Goal: Transaction & Acquisition: Purchase product/service

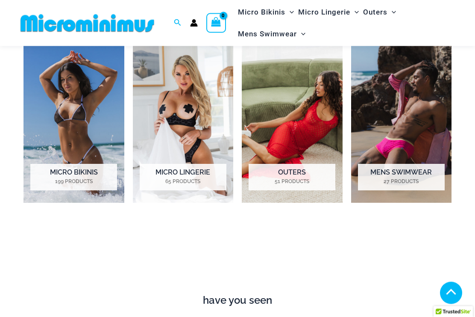
scroll to position [568, 0]
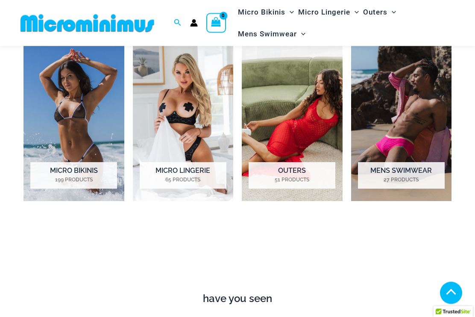
click at [73, 121] on img "Visit product category Micro Bikinis" at bounding box center [74, 122] width 101 height 157
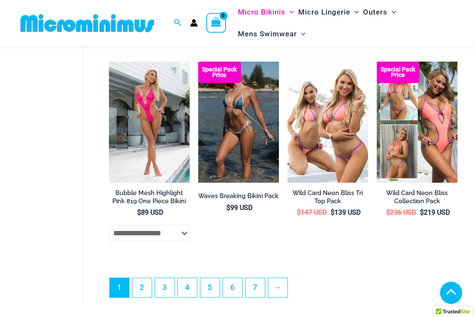
scroll to position [1777, 0]
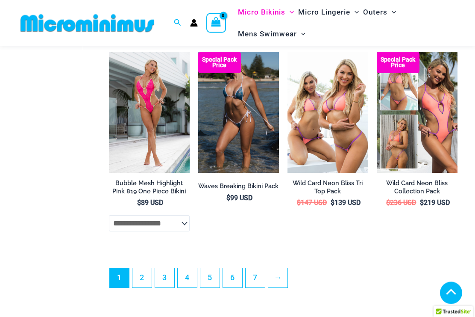
click at [145, 277] on link "2" at bounding box center [142, 278] width 19 height 19
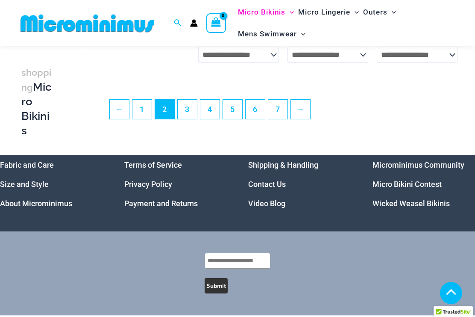
scroll to position [1715, 0]
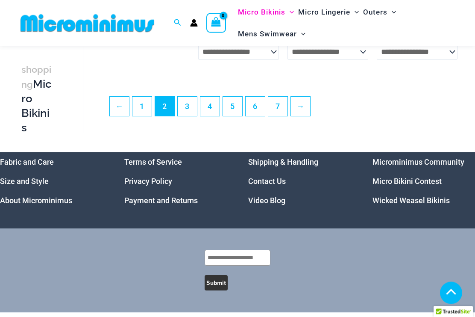
click at [189, 110] on link "3" at bounding box center [187, 106] width 19 height 19
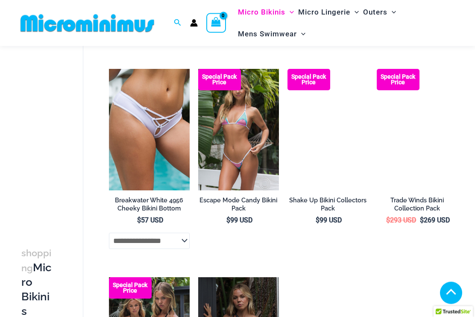
scroll to position [473, 0]
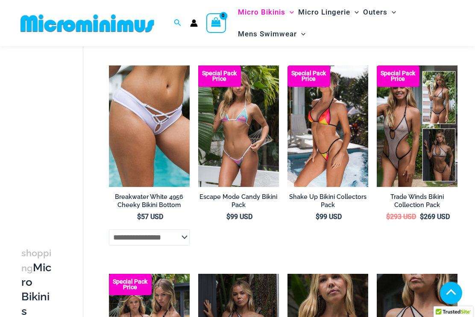
click at [198, 65] on img at bounding box center [198, 65] width 0 height 0
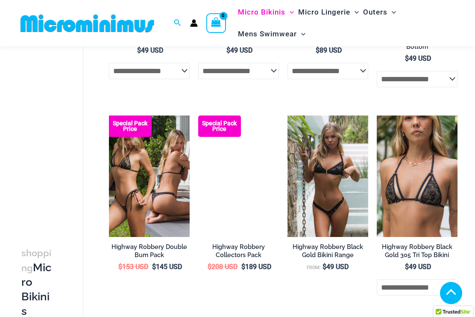
scroll to position [1056, 0]
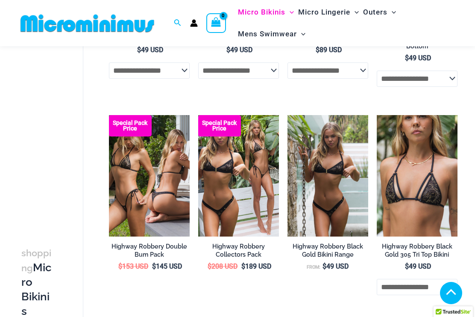
click at [109, 115] on img at bounding box center [109, 115] width 0 height 0
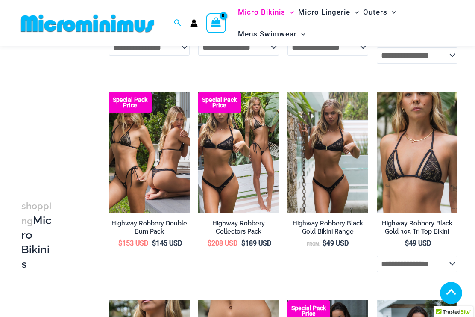
scroll to position [1079, 0]
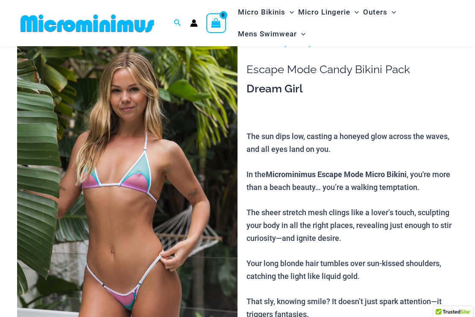
scroll to position [47, 0]
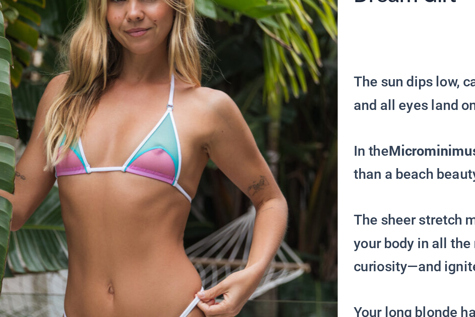
click at [109, 80] on img at bounding box center [127, 189] width 221 height 331
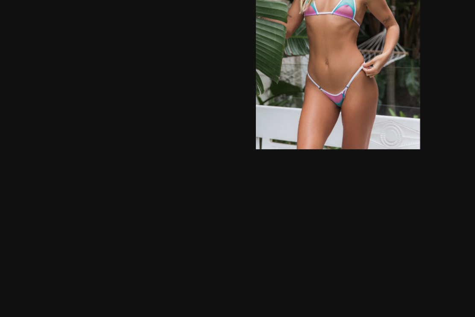
click at [199, 37] on img at bounding box center [237, 94] width 91 height 136
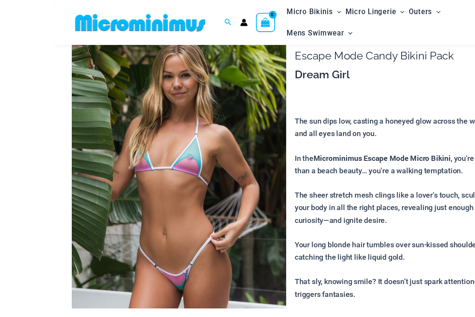
scroll to position [55, 0]
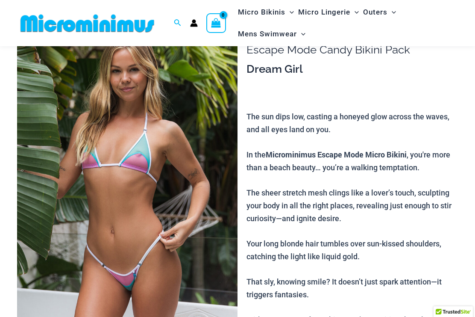
click at [188, 191] on img at bounding box center [127, 182] width 221 height 331
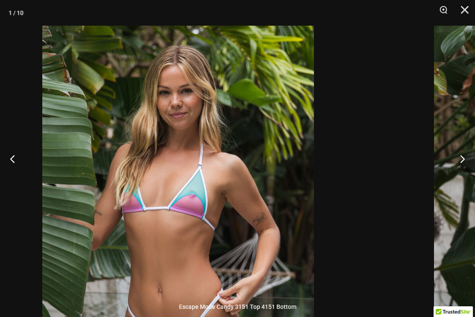
scroll to position [0, 0]
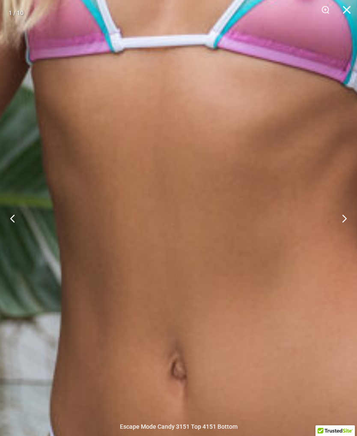
click at [331, 159] on img at bounding box center [250, 127] width 1087 height 1630
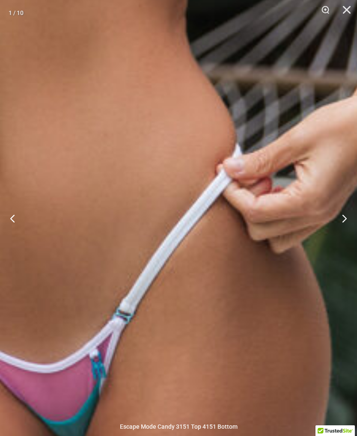
click at [350, 230] on button "Next" at bounding box center [341, 218] width 32 height 43
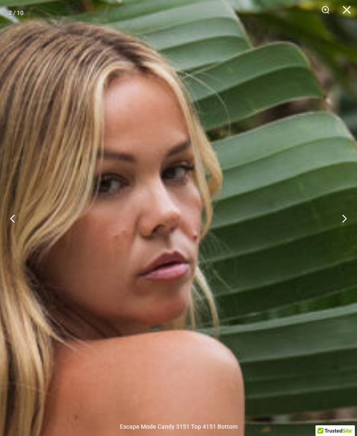
click at [338, 229] on button "Next" at bounding box center [341, 218] width 32 height 43
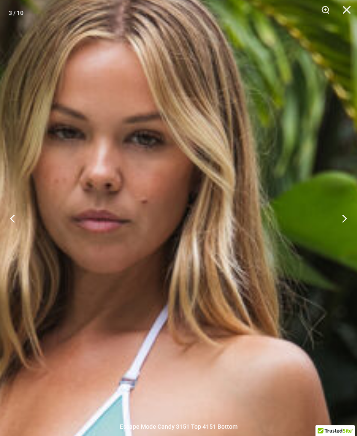
click at [345, 224] on button "Next" at bounding box center [341, 218] width 32 height 43
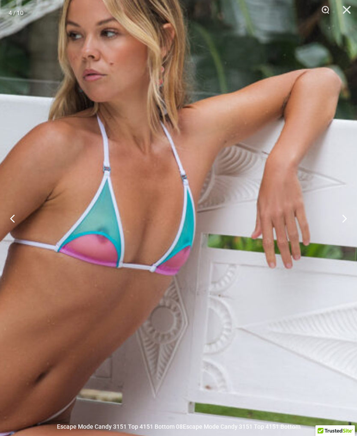
click at [202, 307] on img at bounding box center [61, 204] width 610 height 915
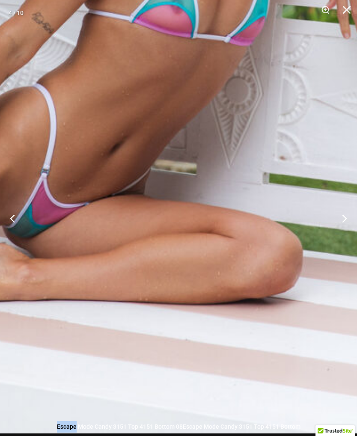
click at [342, 231] on button "Next" at bounding box center [341, 218] width 32 height 43
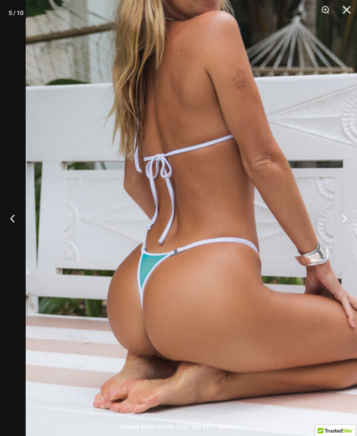
click at [341, 232] on button "Next" at bounding box center [341, 218] width 32 height 43
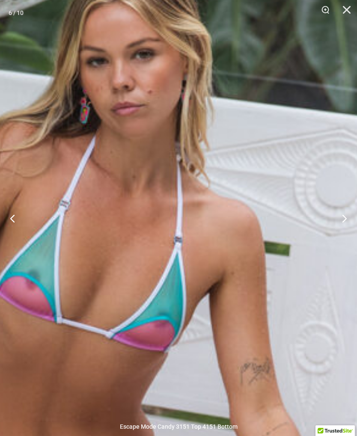
click at [339, 231] on button "Next" at bounding box center [341, 218] width 32 height 43
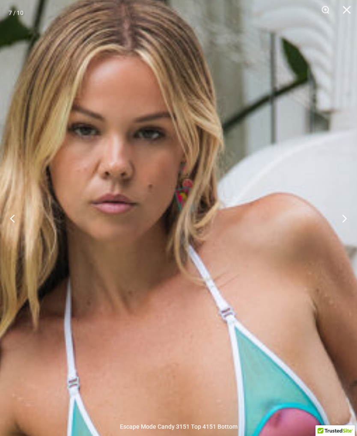
click at [341, 230] on button "Next" at bounding box center [341, 218] width 32 height 43
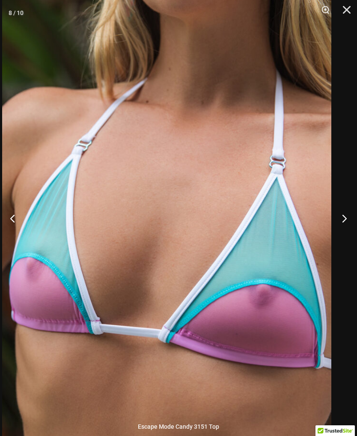
click at [337, 233] on button "Next" at bounding box center [341, 218] width 32 height 43
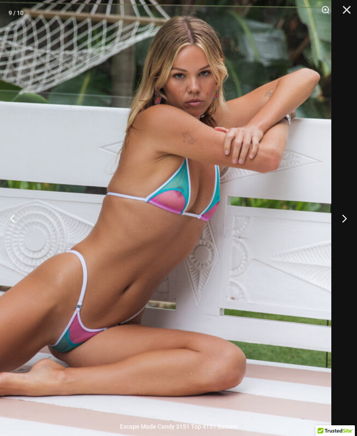
click at [343, 225] on button "Next" at bounding box center [341, 218] width 32 height 43
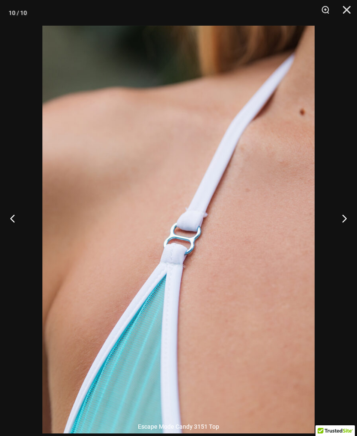
click at [345, 227] on button "Next" at bounding box center [341, 218] width 32 height 43
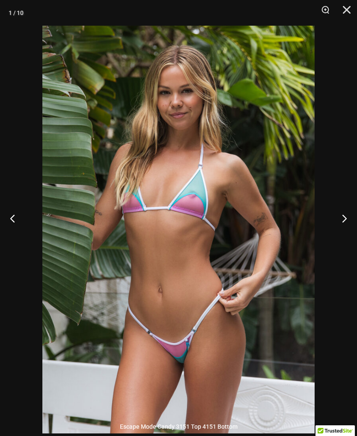
click at [346, 225] on button "Next" at bounding box center [341, 218] width 32 height 43
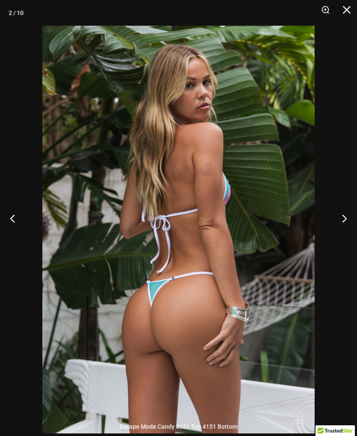
click at [342, 228] on button "Next" at bounding box center [341, 218] width 32 height 43
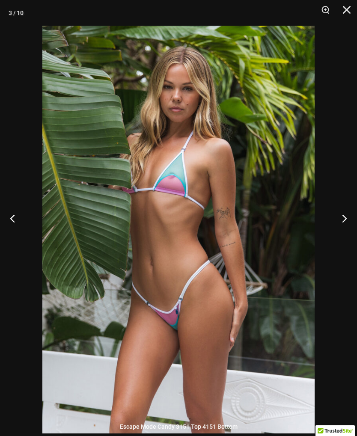
click at [341, 230] on button "Next" at bounding box center [341, 218] width 32 height 43
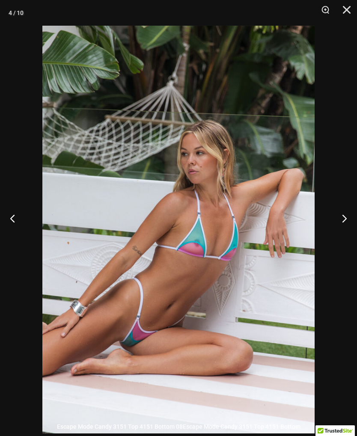
click at [342, 228] on button "Next" at bounding box center [341, 218] width 32 height 43
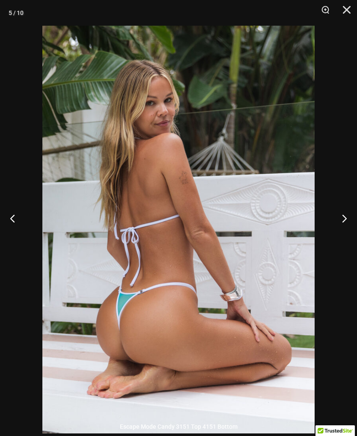
click at [341, 230] on button "Next" at bounding box center [341, 218] width 32 height 43
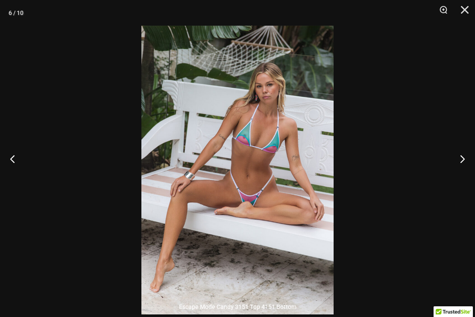
click at [5, 65] on div at bounding box center [237, 158] width 475 height 317
click at [410, 218] on div at bounding box center [237, 158] width 475 height 317
click at [463, 171] on button "Next" at bounding box center [459, 158] width 32 height 43
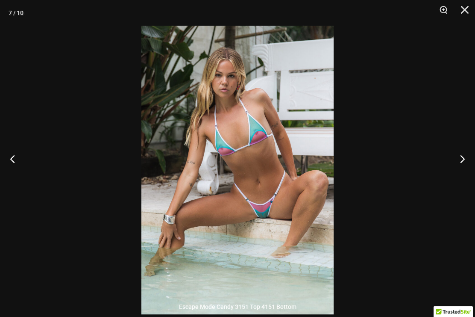
click at [13, 62] on div at bounding box center [237, 158] width 475 height 317
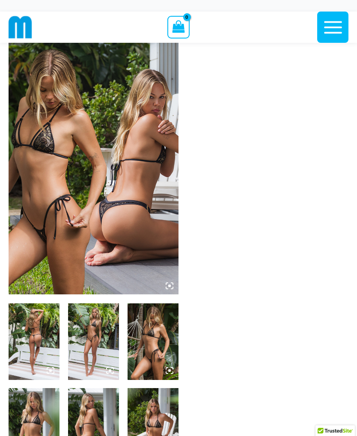
scroll to position [20, 0]
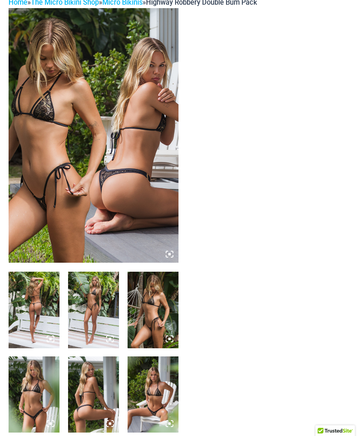
scroll to position [0, 0]
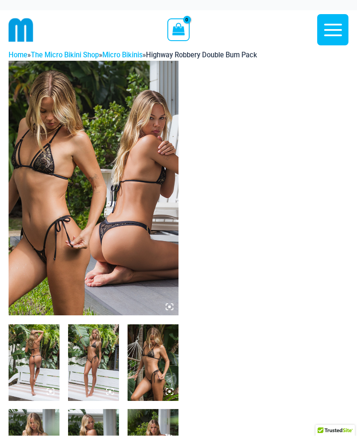
click at [76, 203] on img at bounding box center [94, 188] width 170 height 255
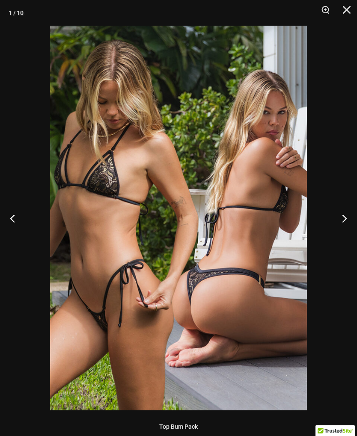
click at [345, 223] on button "Next" at bounding box center [341, 218] width 32 height 43
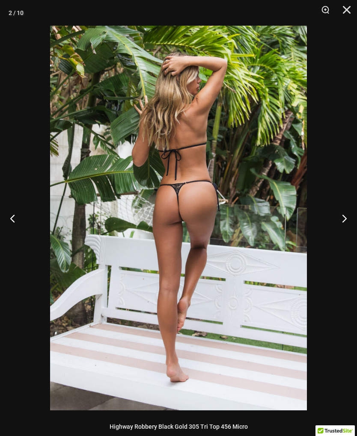
click at [337, 226] on button "Next" at bounding box center [341, 218] width 32 height 43
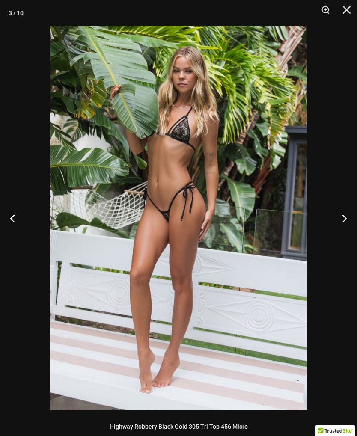
click at [349, 215] on button "Next" at bounding box center [341, 218] width 32 height 43
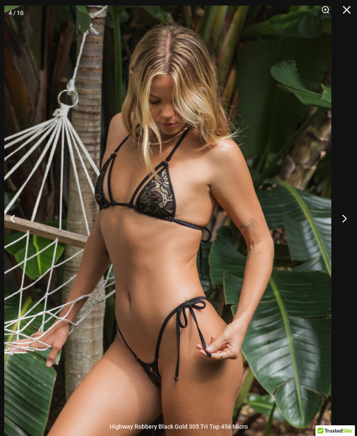
click at [341, 218] on button "Next" at bounding box center [341, 218] width 32 height 43
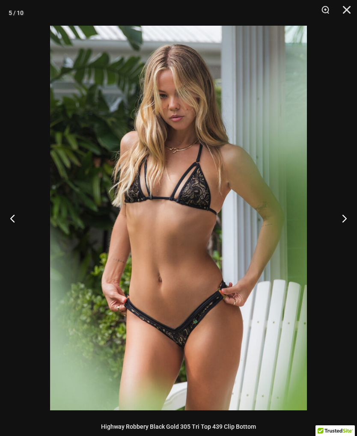
click at [340, 220] on button "Next" at bounding box center [341, 218] width 32 height 43
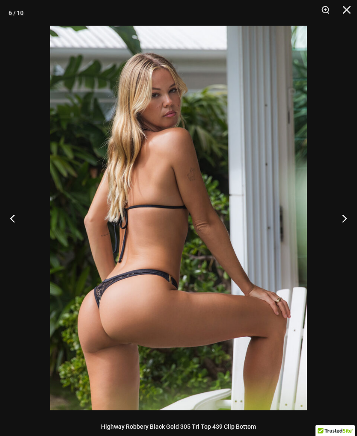
click at [341, 222] on button "Next" at bounding box center [341, 218] width 32 height 43
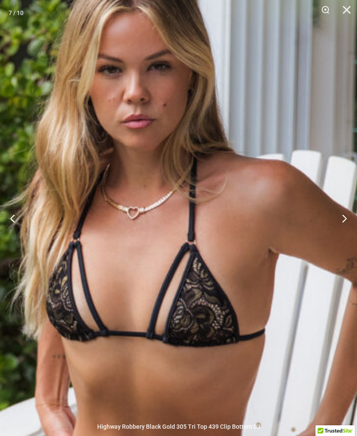
click at [338, 214] on button "Next" at bounding box center [341, 218] width 32 height 43
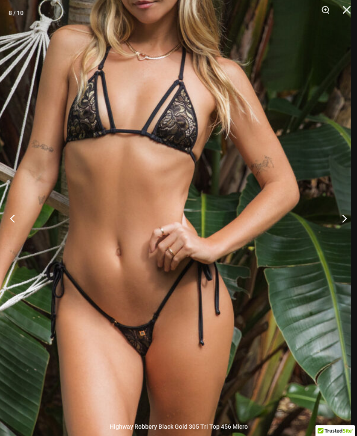
click at [341, 214] on button "Next" at bounding box center [341, 218] width 32 height 43
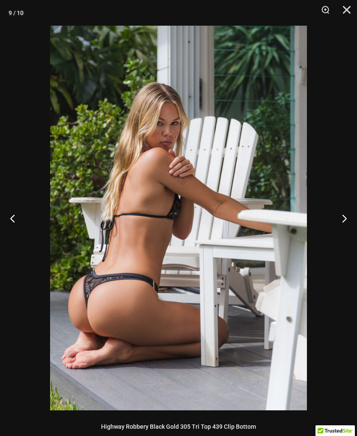
click at [340, 218] on button "Next" at bounding box center [341, 218] width 32 height 43
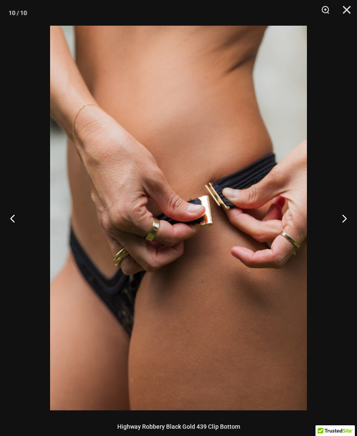
click at [343, 220] on button "Next" at bounding box center [341, 218] width 32 height 43
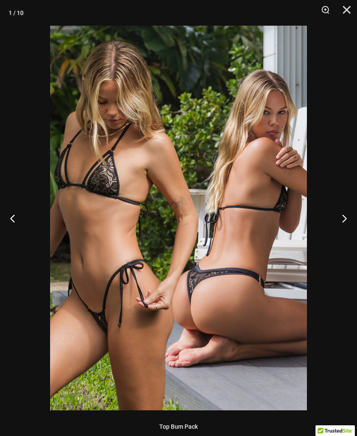
click at [344, 226] on button "Next" at bounding box center [341, 218] width 32 height 43
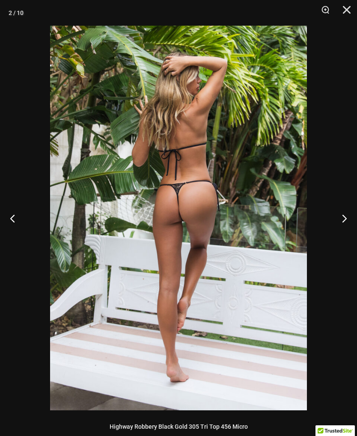
click at [342, 222] on button "Next" at bounding box center [341, 218] width 32 height 43
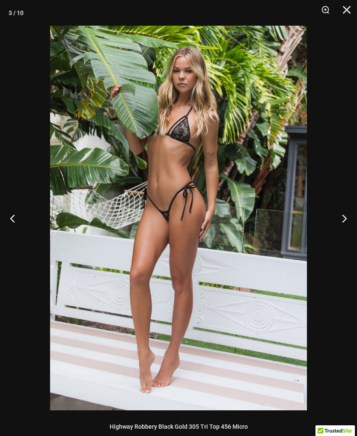
click at [344, 218] on button "Next" at bounding box center [341, 218] width 32 height 43
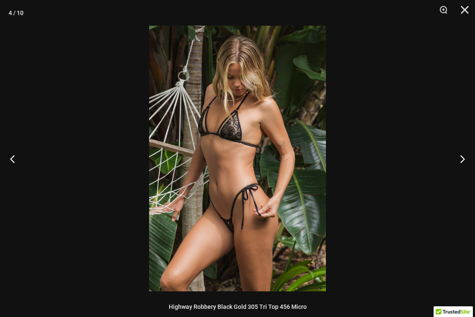
scroll to position [0, 0]
click at [440, 35] on div at bounding box center [237, 158] width 475 height 317
click at [464, 161] on button "Next" at bounding box center [459, 158] width 32 height 43
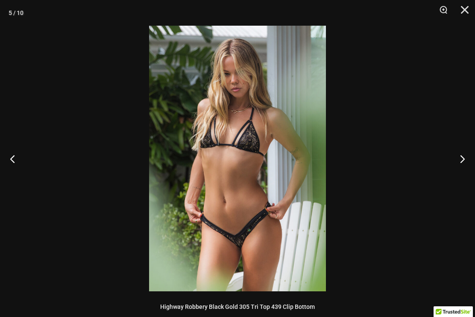
click at [458, 164] on button "Next" at bounding box center [459, 158] width 32 height 43
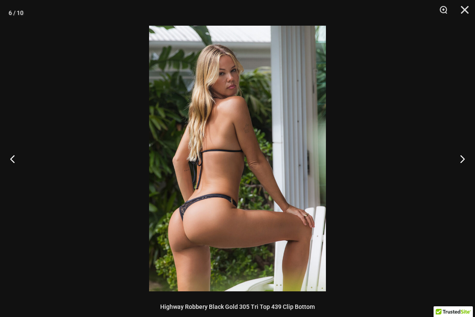
click at [462, 165] on button "Next" at bounding box center [459, 158] width 32 height 43
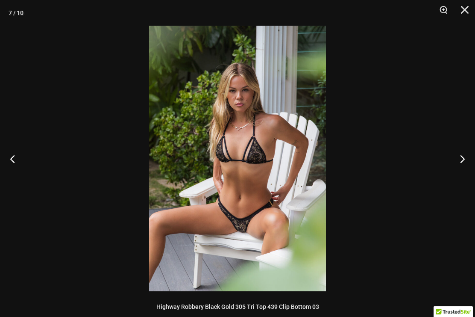
click at [474, 159] on button "Next" at bounding box center [459, 158] width 32 height 43
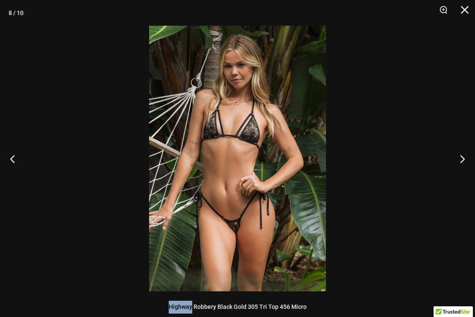
click at [465, 153] on button "Next" at bounding box center [459, 158] width 32 height 43
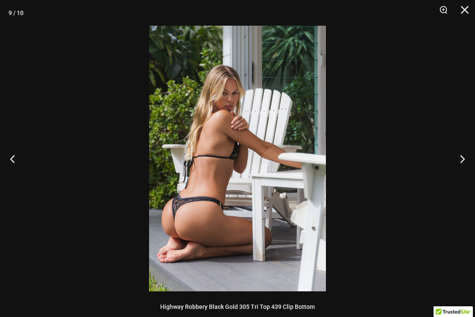
click at [459, 166] on button "Next" at bounding box center [459, 158] width 32 height 43
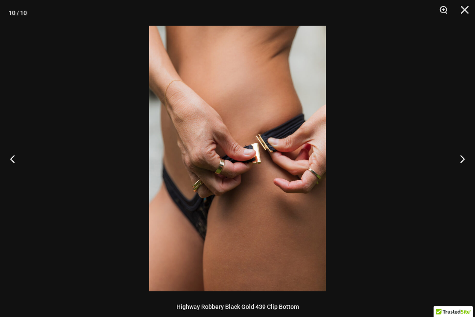
click at [465, 162] on button "Next" at bounding box center [459, 158] width 32 height 43
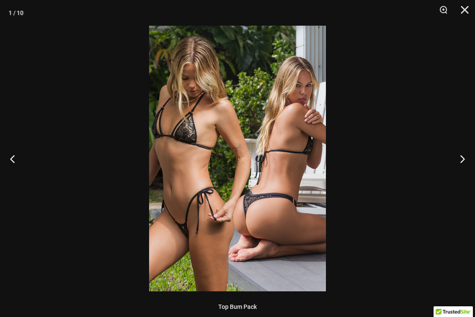
click at [465, 162] on button "Next" at bounding box center [459, 158] width 32 height 43
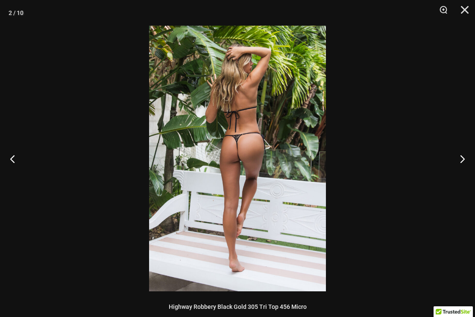
click at [460, 168] on button "Next" at bounding box center [459, 158] width 32 height 43
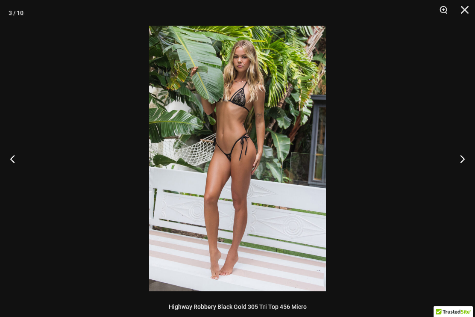
click at [470, 140] on button "Next" at bounding box center [459, 158] width 32 height 43
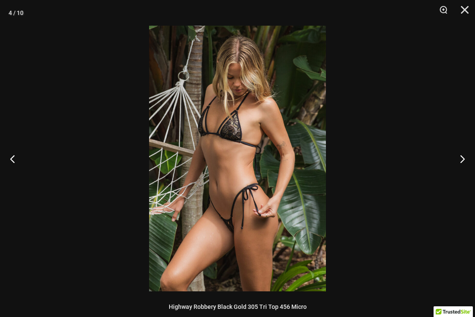
click at [466, 165] on button "Next" at bounding box center [459, 158] width 32 height 43
